Goal: Communication & Community: Ask a question

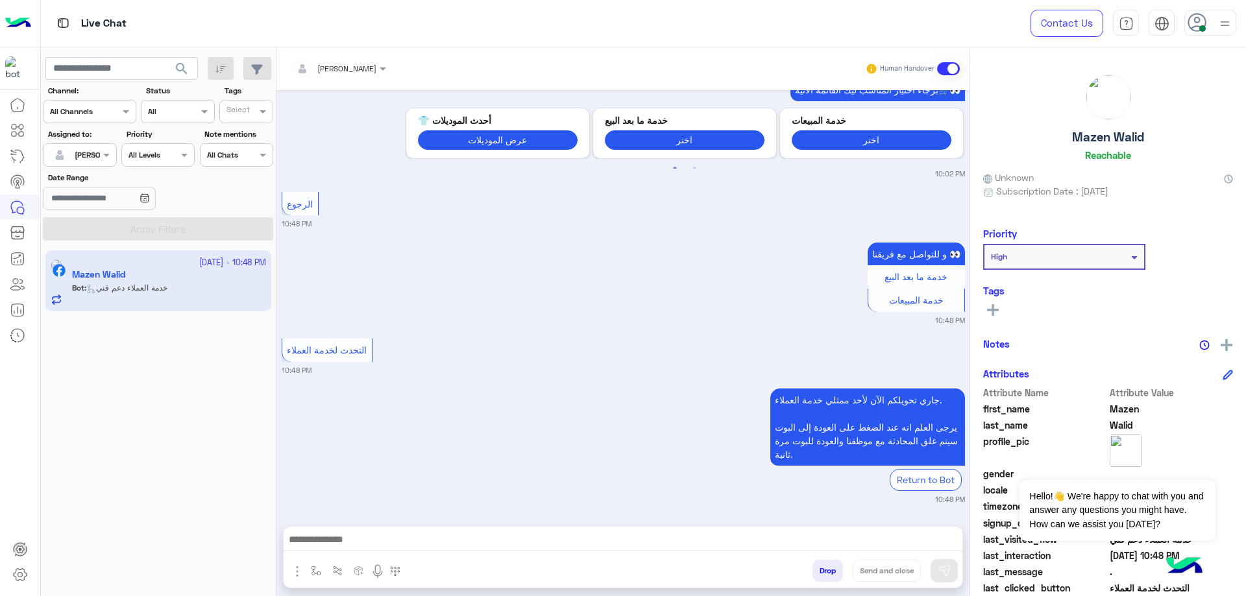
scroll to position [1786, 0]
